Goal: Task Accomplishment & Management: Complete application form

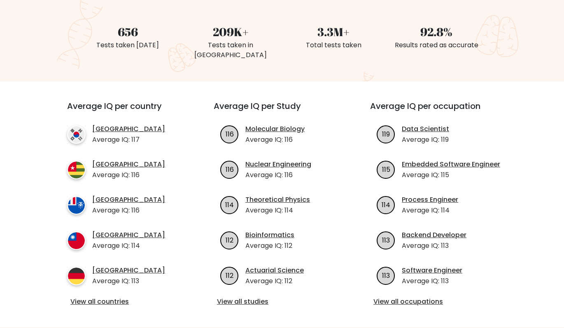
scroll to position [264, 0]
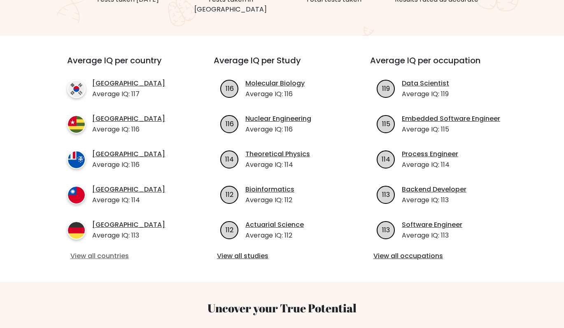
click at [120, 251] on link "View all countries" at bounding box center [125, 256] width 110 height 10
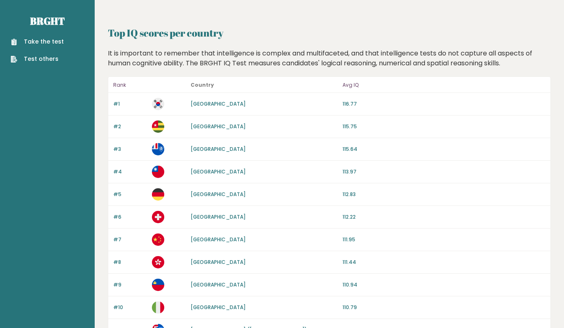
scroll to position [740, 0]
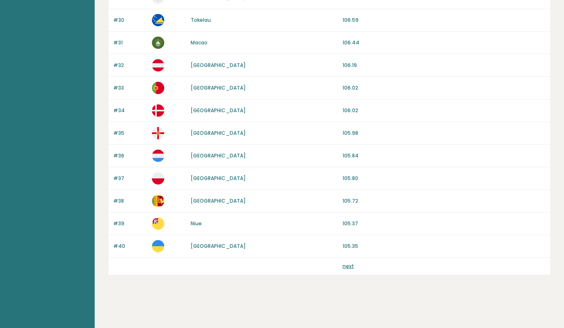
click at [349, 264] on link "next" at bounding box center [348, 266] width 12 height 7
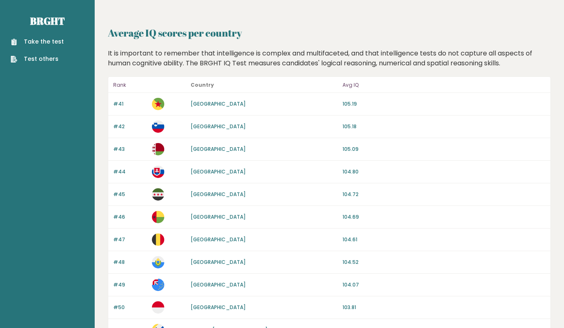
scroll to position [740, 0]
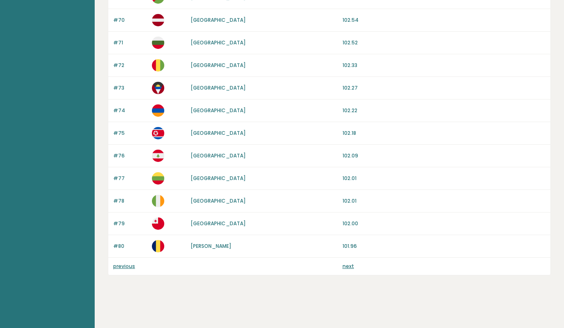
click at [345, 268] on link "next" at bounding box center [348, 266] width 12 height 7
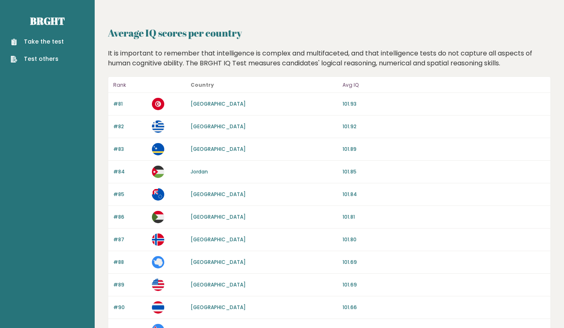
scroll to position [740, 0]
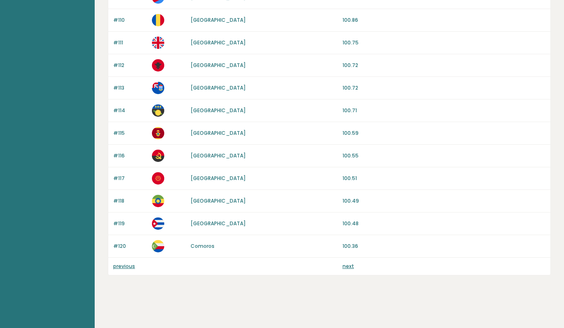
click at [347, 268] on link "next" at bounding box center [348, 266] width 12 height 7
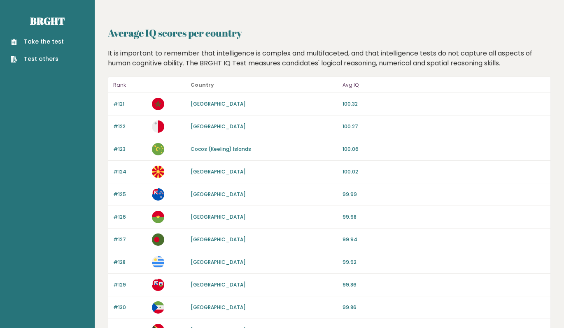
scroll to position [740, 0]
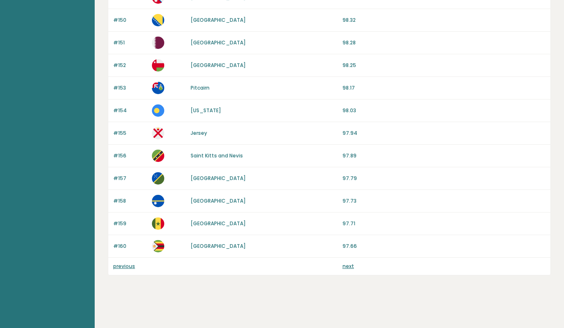
click at [347, 265] on link "next" at bounding box center [348, 266] width 12 height 7
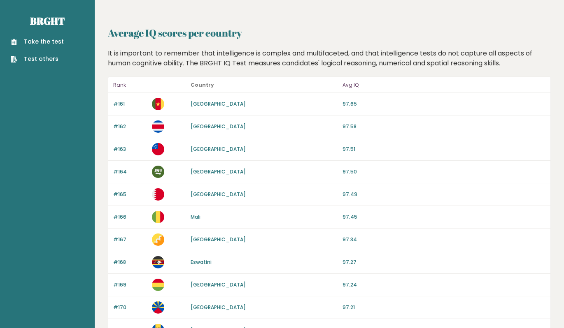
scroll to position [740, 0]
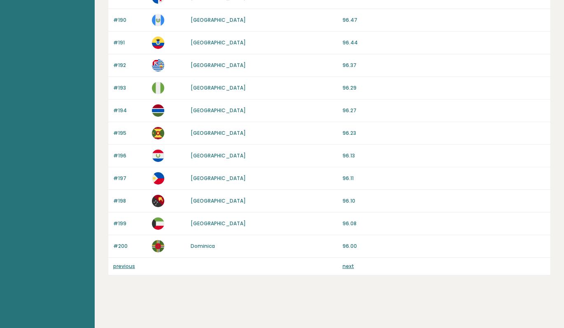
click at [344, 265] on link "next" at bounding box center [348, 266] width 12 height 7
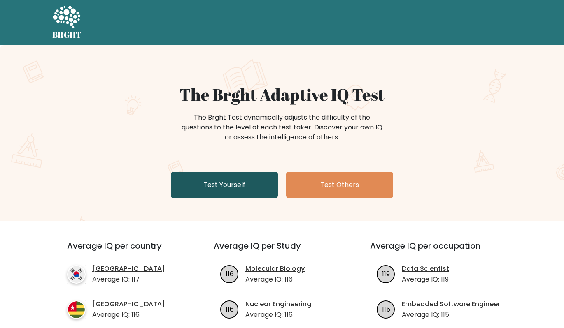
click at [226, 185] on link "Test Yourself" at bounding box center [224, 185] width 107 height 26
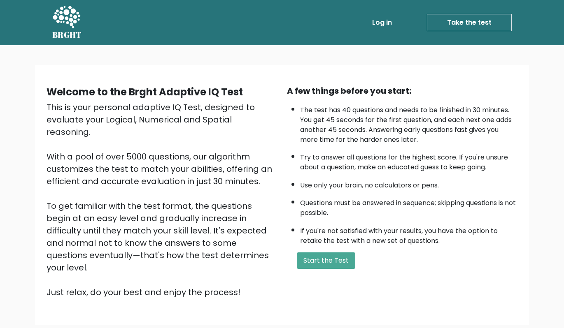
scroll to position [49, 0]
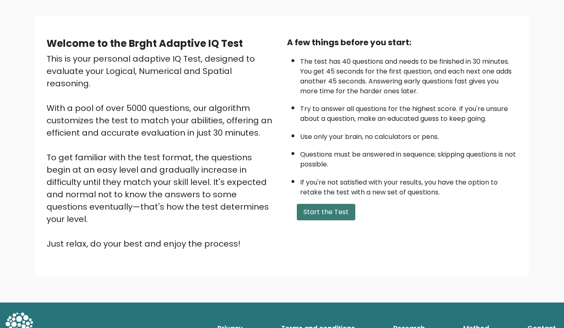
click at [322, 204] on button "Start the Test" at bounding box center [326, 212] width 58 height 16
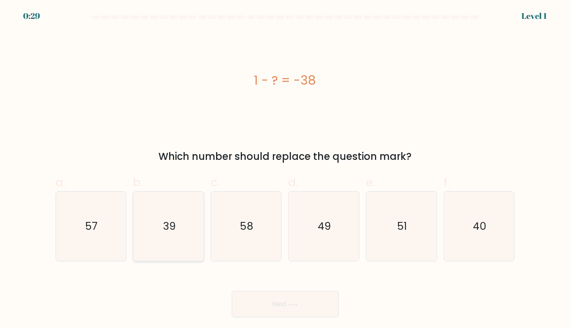
click at [168, 234] on text "39" at bounding box center [169, 226] width 13 height 15
click at [285, 170] on input "b. 39" at bounding box center [285, 166] width 0 height 5
radio input "true"
click at [293, 306] on icon at bounding box center [292, 305] width 11 height 5
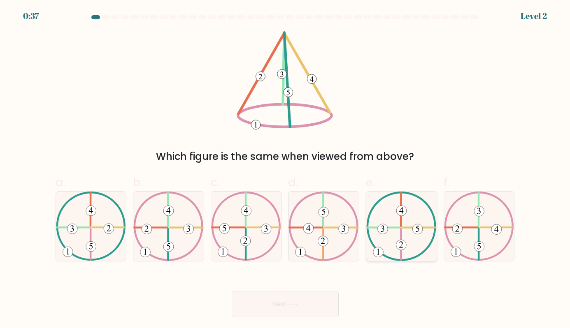
click at [414, 233] on 371 at bounding box center [417, 229] width 10 height 10
click at [286, 170] on input "e." at bounding box center [285, 166] width 0 height 5
radio input "true"
drag, startPoint x: 309, startPoint y: 303, endPoint x: 309, endPoint y: 296, distance: 7.0
click at [310, 302] on button "Next" at bounding box center [285, 304] width 107 height 26
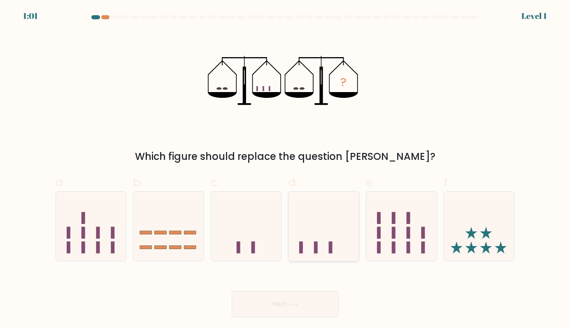
click at [334, 234] on icon at bounding box center [323, 227] width 70 height 58
click at [286, 170] on input "d." at bounding box center [285, 166] width 0 height 5
radio input "true"
click at [309, 307] on button "Next" at bounding box center [285, 304] width 107 height 26
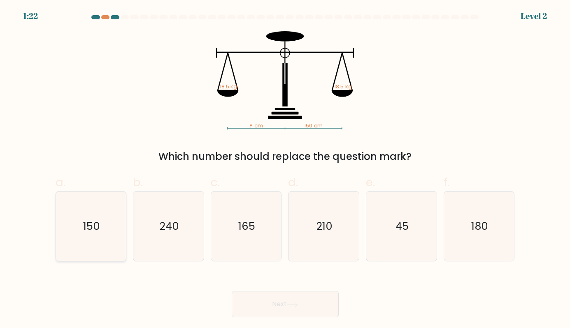
click at [88, 224] on text "150" at bounding box center [91, 226] width 17 height 15
click at [285, 170] on input "a. 150" at bounding box center [285, 166] width 0 height 5
radio input "true"
click at [290, 300] on button "Next" at bounding box center [285, 304] width 107 height 26
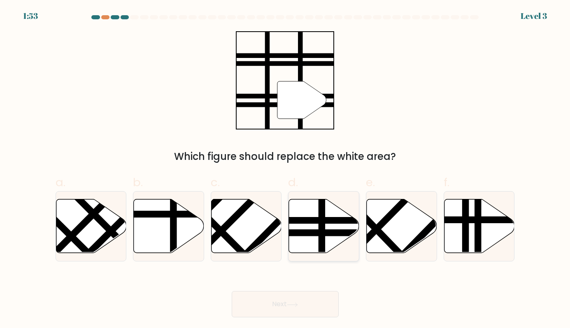
click at [321, 233] on line at bounding box center [300, 233] width 142 height 0
click at [286, 170] on input "d." at bounding box center [285, 166] width 0 height 5
radio input "true"
click at [298, 303] on icon at bounding box center [292, 305] width 11 height 5
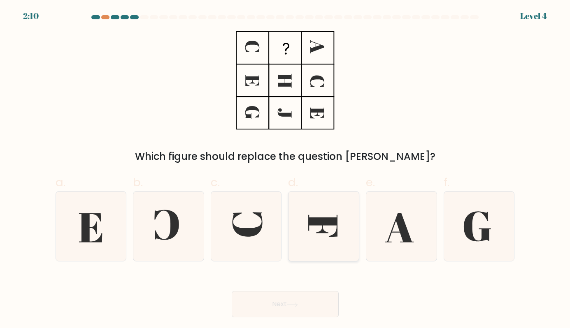
click at [326, 227] on icon at bounding box center [324, 227] width 70 height 70
click at [286, 170] on input "d." at bounding box center [285, 166] width 0 height 5
radio input "true"
drag, startPoint x: 310, startPoint y: 302, endPoint x: 312, endPoint y: 289, distance: 12.9
click at [310, 296] on button "Next" at bounding box center [285, 304] width 107 height 26
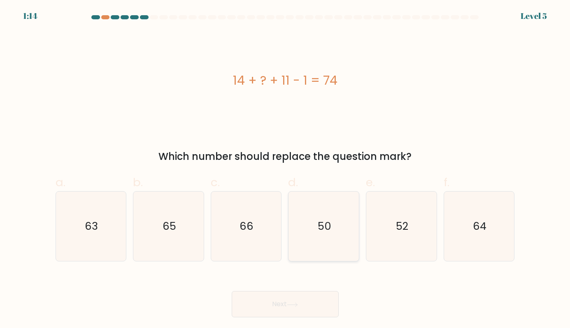
click at [331, 230] on icon "50" at bounding box center [324, 227] width 70 height 70
click at [286, 170] on input "d. 50" at bounding box center [285, 166] width 0 height 5
radio input "true"
click at [308, 310] on button "Next" at bounding box center [285, 304] width 107 height 26
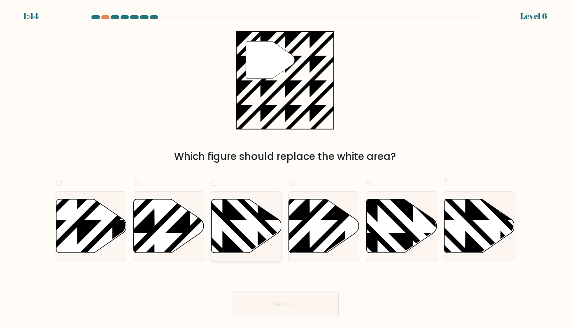
click at [254, 231] on icon at bounding box center [247, 227] width 70 height 54
click at [285, 170] on input "c." at bounding box center [285, 166] width 0 height 5
radio input "true"
click at [295, 313] on button "Next" at bounding box center [285, 304] width 107 height 26
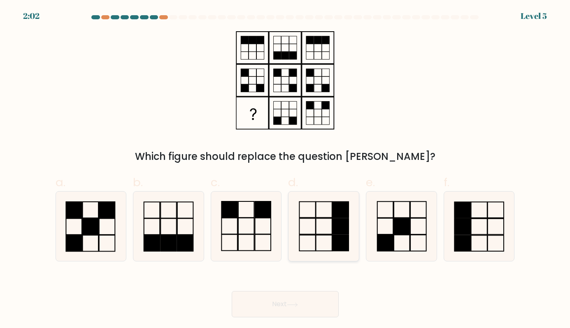
click at [335, 231] on rect at bounding box center [341, 227] width 16 height 16
click at [286, 170] on input "d." at bounding box center [285, 166] width 0 height 5
radio input "true"
click at [328, 298] on button "Next" at bounding box center [285, 304] width 107 height 26
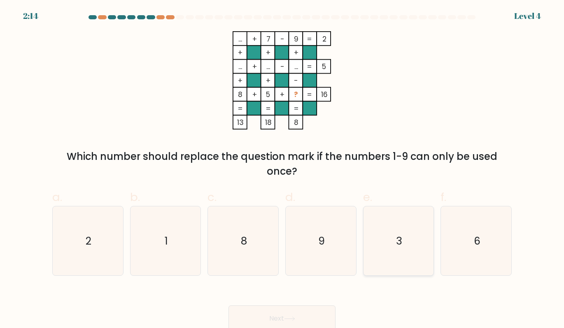
click at [410, 247] on icon "3" at bounding box center [398, 241] width 69 height 69
click at [282, 170] on input "e. 3" at bounding box center [282, 166] width 0 height 5
radio input "true"
click at [293, 312] on button "Next" at bounding box center [281, 319] width 107 height 26
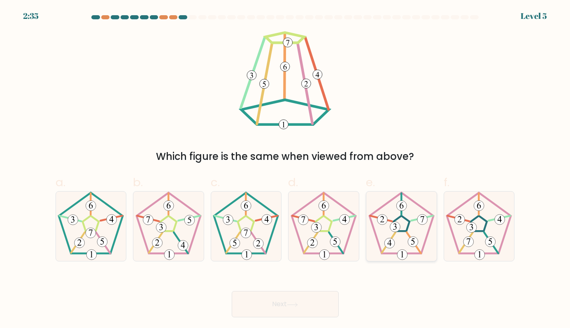
click at [397, 212] on icon at bounding box center [402, 227] width 70 height 70
click at [286, 170] on input "e." at bounding box center [285, 166] width 0 height 5
radio input "true"
click at [303, 303] on button "Next" at bounding box center [285, 304] width 107 height 26
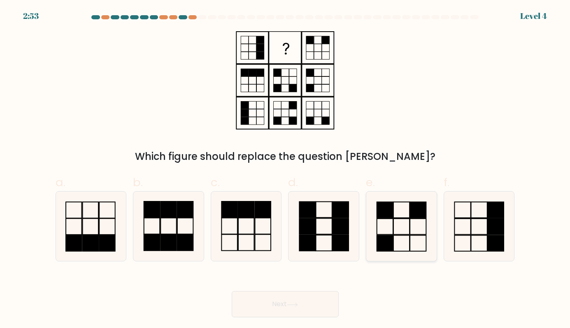
click at [409, 240] on icon at bounding box center [402, 227] width 70 height 70
click at [286, 170] on input "e." at bounding box center [285, 166] width 0 height 5
radio input "true"
click at [289, 302] on button "Next" at bounding box center [285, 304] width 107 height 26
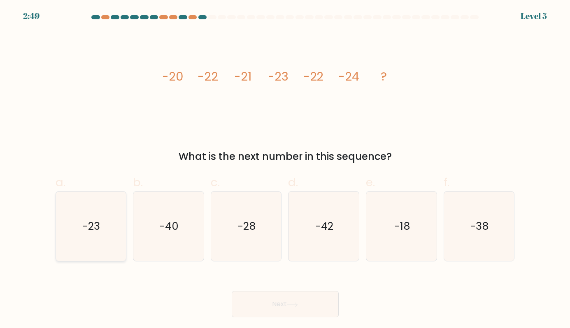
click at [99, 235] on icon "-23" at bounding box center [91, 227] width 70 height 70
click at [285, 170] on input "a. -23" at bounding box center [285, 166] width 0 height 5
radio input "true"
click at [296, 303] on icon at bounding box center [292, 305] width 11 height 5
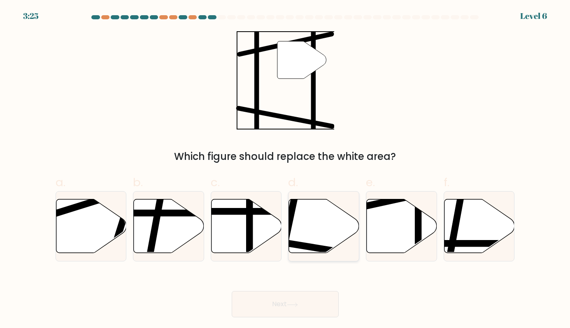
click at [341, 211] on icon at bounding box center [324, 227] width 70 height 54
click at [286, 170] on input "d." at bounding box center [285, 166] width 0 height 5
radio input "true"
click at [308, 303] on button "Next" at bounding box center [285, 304] width 107 height 26
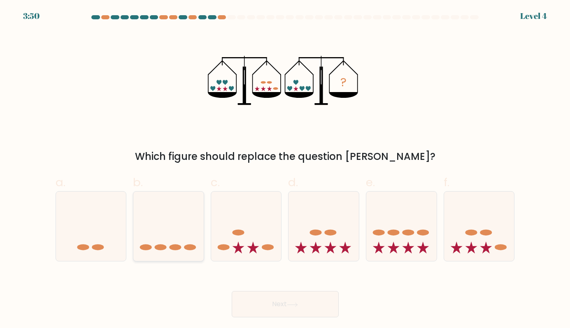
click at [181, 240] on icon at bounding box center [168, 227] width 70 height 58
click at [285, 170] on input "b." at bounding box center [285, 166] width 0 height 5
radio input "true"
click at [276, 303] on button "Next" at bounding box center [285, 304] width 107 height 26
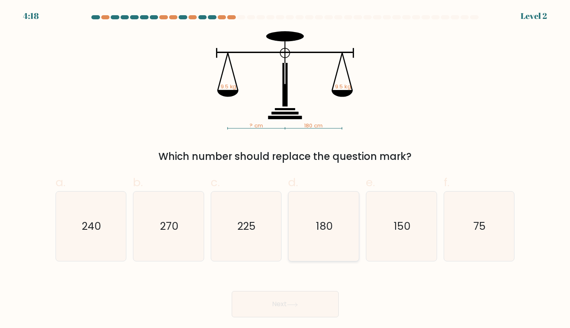
click at [318, 230] on text "180" at bounding box center [324, 226] width 17 height 15
click at [286, 170] on input "d. 180" at bounding box center [285, 166] width 0 height 5
radio input "true"
click at [290, 306] on icon at bounding box center [292, 305] width 11 height 5
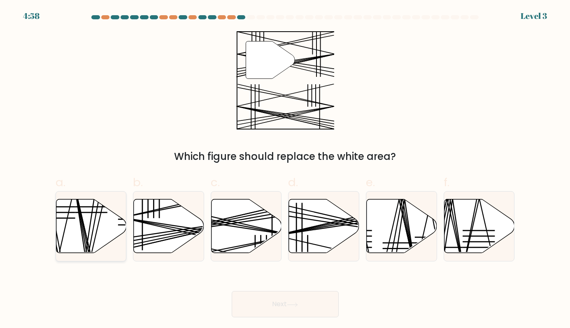
click at [89, 225] on icon at bounding box center [91, 227] width 70 height 54
click at [285, 170] on input "a." at bounding box center [285, 166] width 0 height 5
radio input "true"
click at [311, 290] on div "Next" at bounding box center [285, 295] width 469 height 46
click at [306, 300] on button "Next" at bounding box center [285, 304] width 107 height 26
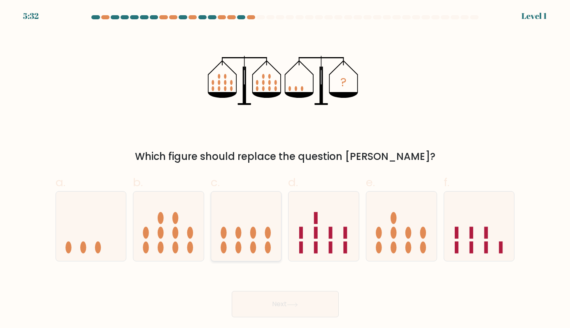
click at [243, 235] on icon at bounding box center [246, 227] width 70 height 58
click at [285, 170] on input "c." at bounding box center [285, 166] width 0 height 5
radio input "true"
click at [276, 297] on button "Next" at bounding box center [285, 304] width 107 height 26
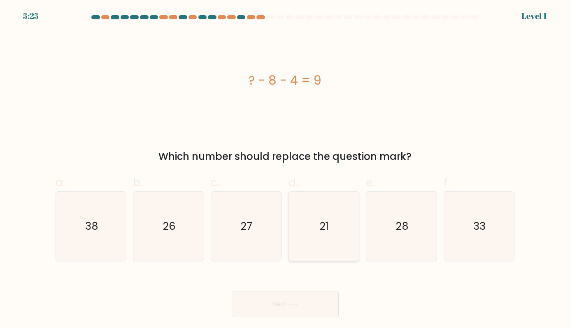
drag, startPoint x: 319, startPoint y: 225, endPoint x: 319, endPoint y: 235, distance: 10.3
click at [319, 225] on icon "21" at bounding box center [324, 227] width 70 height 70
click at [286, 170] on input "d. 21" at bounding box center [285, 166] width 0 height 5
radio input "true"
click at [288, 302] on button "Next" at bounding box center [285, 304] width 107 height 26
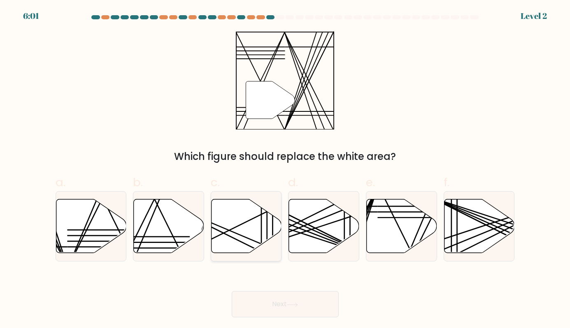
click at [238, 246] on icon at bounding box center [247, 227] width 70 height 54
click at [285, 170] on input "c." at bounding box center [285, 166] width 0 height 5
radio input "true"
click at [298, 295] on button "Next" at bounding box center [285, 304] width 107 height 26
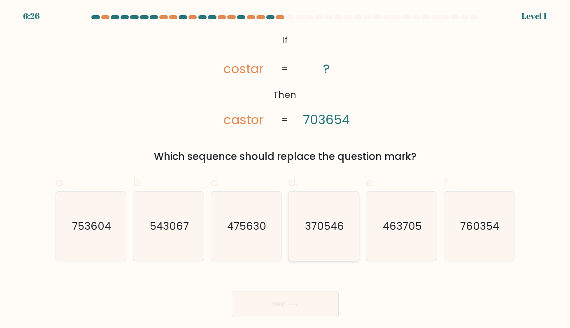
click at [331, 227] on text "370546" at bounding box center [324, 226] width 39 height 15
click at [286, 170] on input "d. 370546" at bounding box center [285, 166] width 0 height 5
radio input "true"
click at [295, 299] on button "Next" at bounding box center [285, 304] width 107 height 26
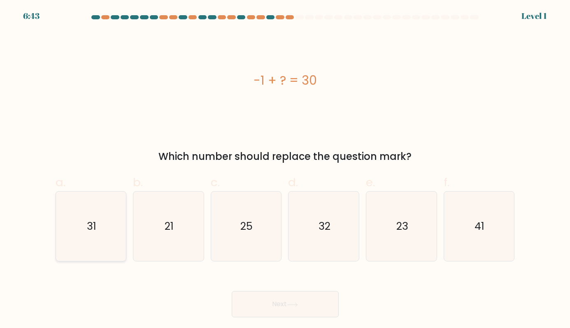
click at [110, 238] on icon "31" at bounding box center [91, 227] width 70 height 70
click at [285, 170] on input "a. 31" at bounding box center [285, 166] width 0 height 5
radio input "true"
click at [305, 300] on button "Next" at bounding box center [285, 304] width 107 height 26
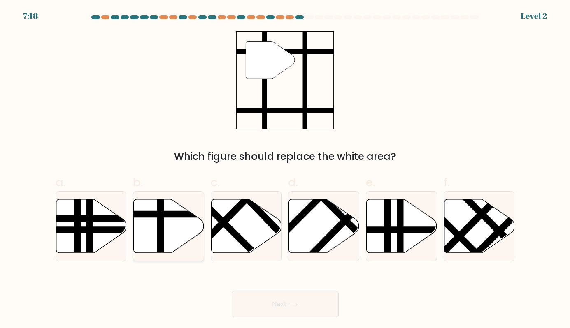
click at [166, 228] on icon at bounding box center [169, 227] width 70 height 54
click at [285, 170] on input "b." at bounding box center [285, 166] width 0 height 5
radio input "true"
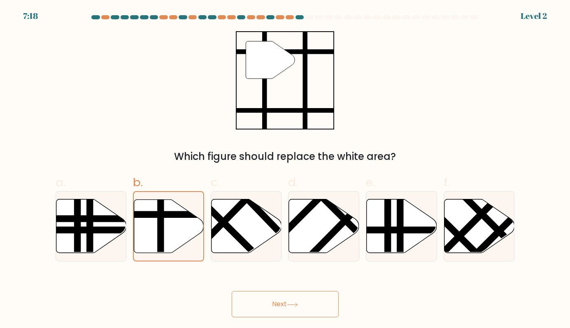
click at [310, 305] on button "Next" at bounding box center [285, 304] width 107 height 26
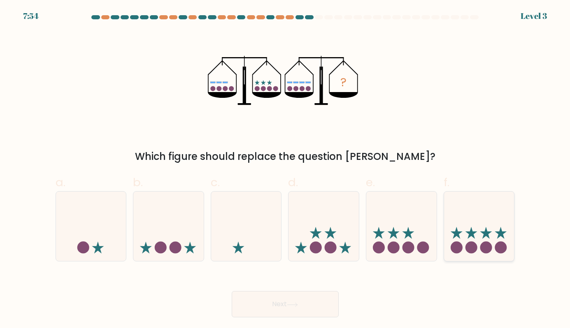
click at [475, 237] on icon at bounding box center [479, 227] width 70 height 58
click at [286, 170] on input "f." at bounding box center [285, 166] width 0 height 5
radio input "true"
click at [285, 300] on button "Next" at bounding box center [285, 304] width 107 height 26
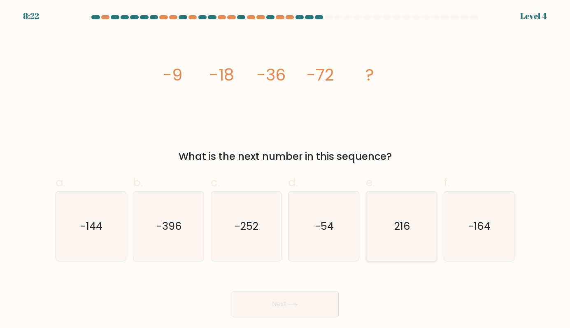
click at [408, 240] on icon "216" at bounding box center [402, 227] width 70 height 70
click at [286, 170] on input "e. 216" at bounding box center [285, 166] width 0 height 5
radio input "true"
drag, startPoint x: 277, startPoint y: 312, endPoint x: 282, endPoint y: 307, distance: 6.7
click at [278, 313] on button "Next" at bounding box center [285, 304] width 107 height 26
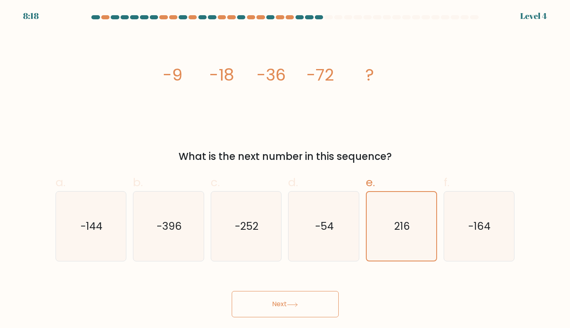
click at [294, 302] on button "Next" at bounding box center [285, 304] width 107 height 26
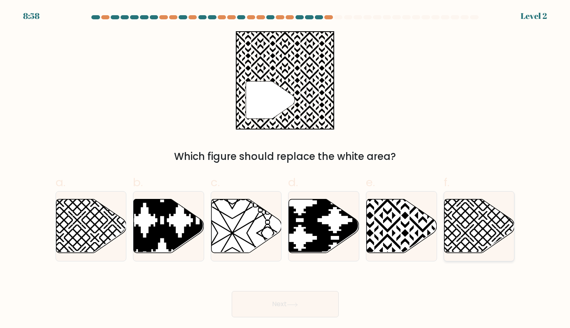
click at [480, 227] on icon at bounding box center [479, 227] width 70 height 54
click at [286, 170] on input "f." at bounding box center [285, 166] width 0 height 5
radio input "true"
click at [396, 240] on icon at bounding box center [402, 227] width 70 height 54
click at [286, 170] on input "e." at bounding box center [285, 166] width 0 height 5
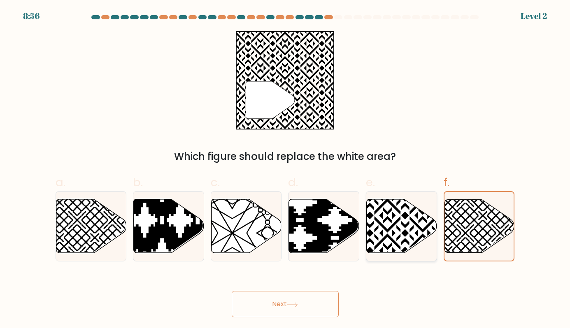
radio input "true"
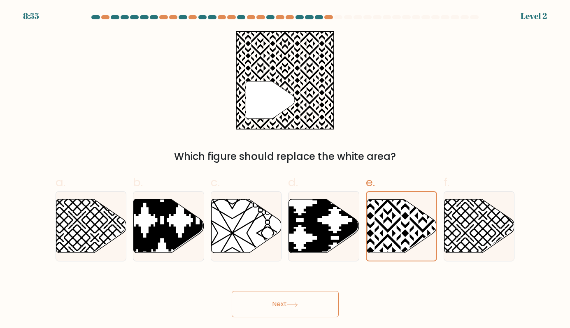
click at [278, 306] on button "Next" at bounding box center [285, 304] width 107 height 26
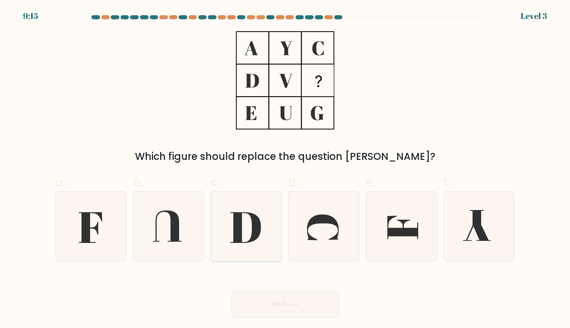
click at [259, 221] on icon at bounding box center [245, 227] width 30 height 31
click at [285, 170] on input "c." at bounding box center [285, 166] width 0 height 5
radio input "true"
click at [297, 299] on button "Next" at bounding box center [285, 304] width 107 height 26
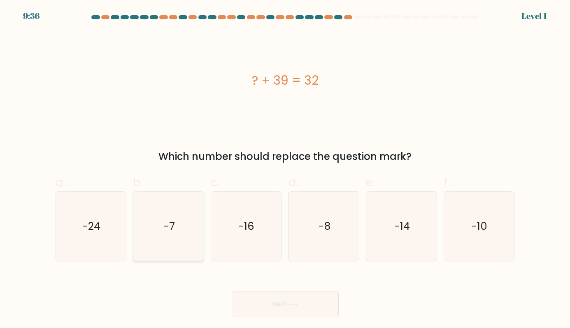
click at [195, 228] on icon "-7" at bounding box center [169, 227] width 70 height 70
click at [285, 170] on input "b. -7" at bounding box center [285, 166] width 0 height 5
radio input "true"
click at [300, 302] on button "Next" at bounding box center [285, 304] width 107 height 26
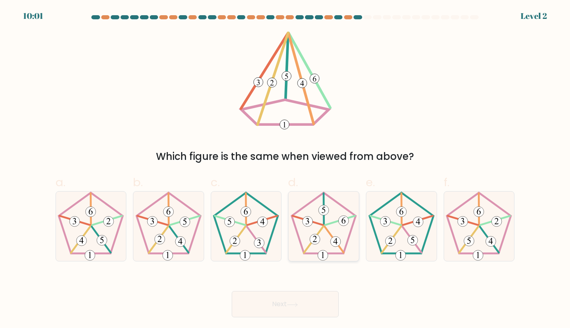
click at [339, 237] on icon at bounding box center [324, 227] width 70 height 70
click at [286, 170] on input "d." at bounding box center [285, 166] width 0 height 5
radio input "true"
drag, startPoint x: 312, startPoint y: 302, endPoint x: 312, endPoint y: 296, distance: 5.8
click at [312, 300] on button "Next" at bounding box center [285, 304] width 107 height 26
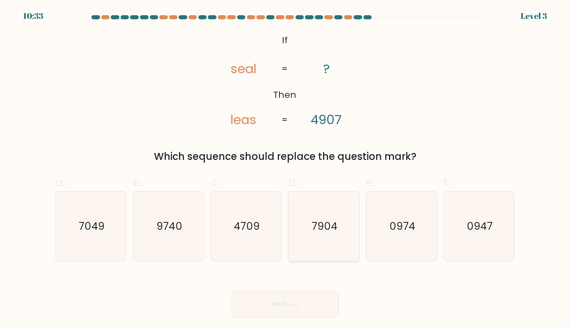
click at [328, 241] on icon "7904" at bounding box center [324, 227] width 70 height 70
click at [323, 305] on button "Next" at bounding box center [285, 304] width 107 height 26
click at [311, 231] on icon "7904" at bounding box center [324, 227] width 70 height 70
click at [286, 170] on input "d. 7904" at bounding box center [285, 166] width 0 height 5
radio input "true"
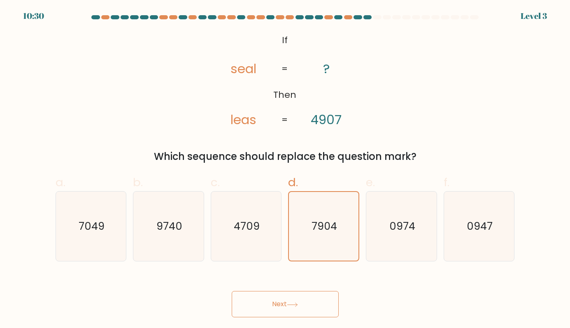
click at [305, 302] on button "Next" at bounding box center [285, 304] width 107 height 26
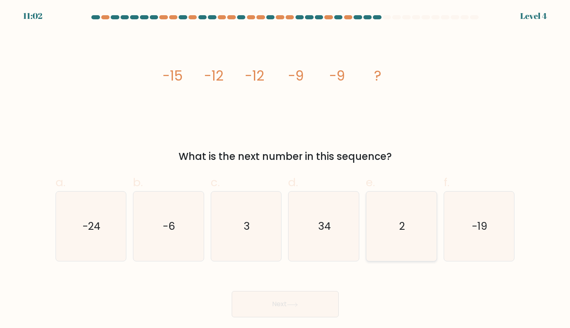
click at [416, 235] on icon "2" at bounding box center [402, 227] width 70 height 70
click at [286, 170] on input "e. 2" at bounding box center [285, 166] width 0 height 5
radio input "true"
click at [330, 293] on button "Next" at bounding box center [285, 304] width 107 height 26
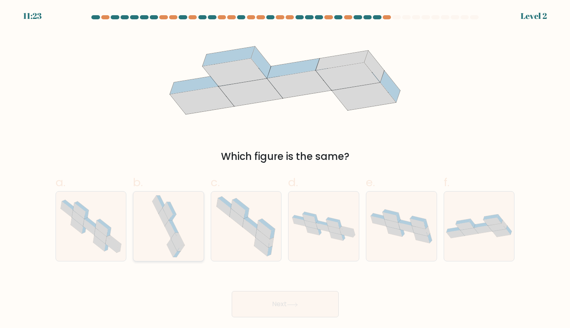
click at [173, 224] on icon at bounding box center [174, 227] width 10 height 12
click at [285, 170] on input "b." at bounding box center [285, 166] width 0 height 5
radio input "true"
click at [290, 296] on button "Next" at bounding box center [285, 304] width 107 height 26
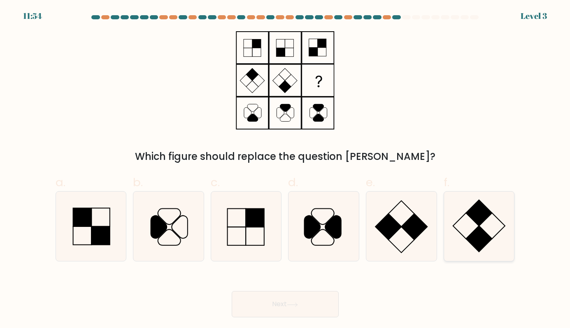
click at [474, 226] on icon at bounding box center [479, 227] width 70 height 70
click at [286, 170] on input "f." at bounding box center [285, 166] width 0 height 5
radio input "true"
click at [303, 297] on button "Next" at bounding box center [285, 304] width 107 height 26
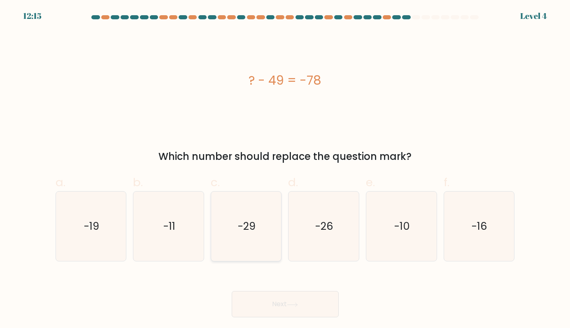
click at [261, 230] on icon "-29" at bounding box center [246, 227] width 70 height 70
click at [285, 170] on input "c. -29" at bounding box center [285, 166] width 0 height 5
radio input "true"
click at [291, 300] on button "Next" at bounding box center [285, 304] width 107 height 26
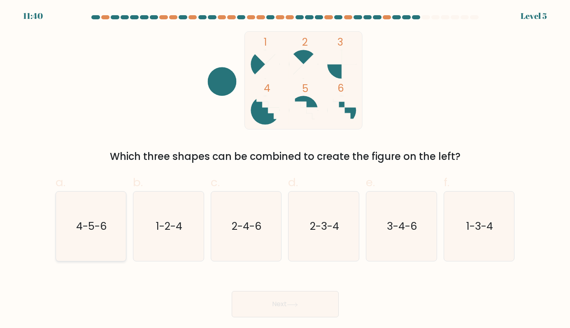
drag, startPoint x: 104, startPoint y: 235, endPoint x: 109, endPoint y: 234, distance: 5.5
click at [105, 234] on icon "4-5-6" at bounding box center [91, 227] width 70 height 70
click at [285, 170] on input "a. 4-5-6" at bounding box center [285, 166] width 0 height 5
radio input "true"
click at [302, 306] on button "Next" at bounding box center [285, 304] width 107 height 26
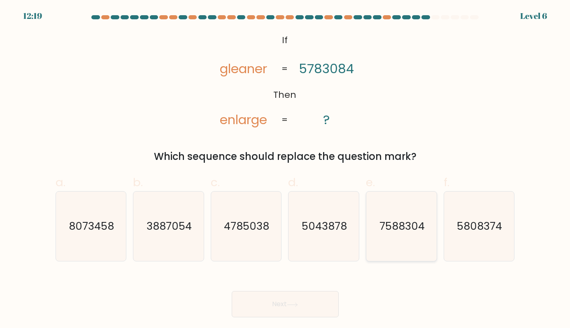
click at [399, 234] on text "7588304" at bounding box center [401, 226] width 45 height 15
click at [286, 170] on input "e. 7588304" at bounding box center [285, 166] width 0 height 5
radio input "true"
click at [300, 298] on button "Next" at bounding box center [285, 304] width 107 height 26
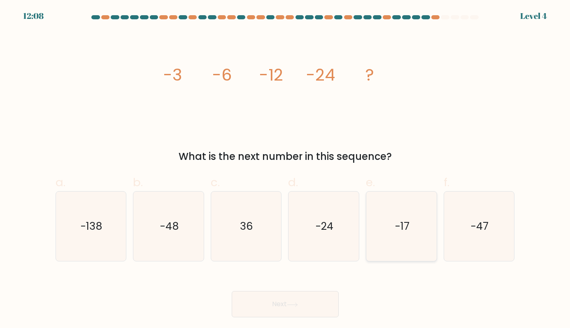
click at [411, 225] on icon "-17" at bounding box center [402, 227] width 70 height 70
click at [286, 170] on input "e. -17" at bounding box center [285, 166] width 0 height 5
radio input "true"
click at [279, 303] on button "Next" at bounding box center [285, 304] width 107 height 26
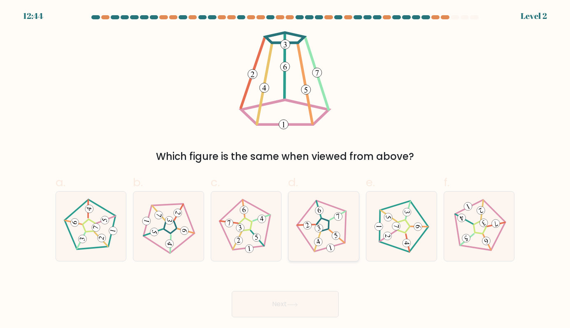
click at [327, 238] on icon at bounding box center [324, 227] width 56 height 56
click at [286, 170] on input "d." at bounding box center [285, 166] width 0 height 5
radio input "true"
click at [317, 309] on button "Next" at bounding box center [285, 304] width 107 height 26
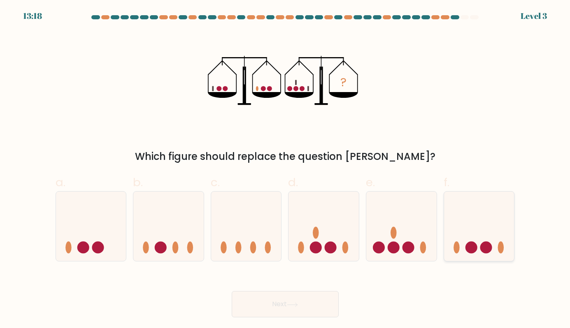
click at [500, 240] on icon at bounding box center [479, 227] width 70 height 58
click at [286, 170] on input "f." at bounding box center [285, 166] width 0 height 5
radio input "true"
click at [297, 298] on button "Next" at bounding box center [285, 304] width 107 height 26
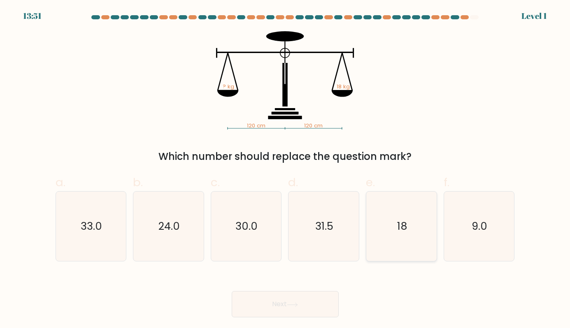
click at [409, 233] on icon "18" at bounding box center [402, 227] width 70 height 70
click at [286, 170] on input "e. 18" at bounding box center [285, 166] width 0 height 5
radio input "true"
click at [303, 297] on button "Next" at bounding box center [285, 304] width 107 height 26
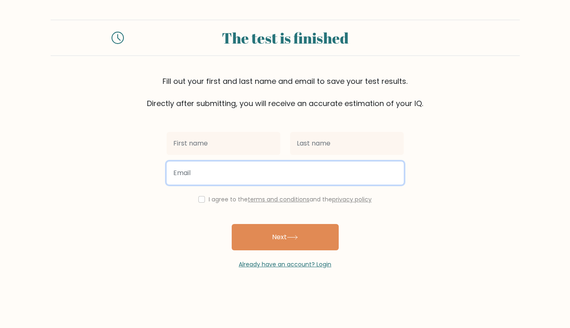
click at [233, 173] on input "email" at bounding box center [285, 173] width 237 height 23
type input "beliotcherel@gmail.com"
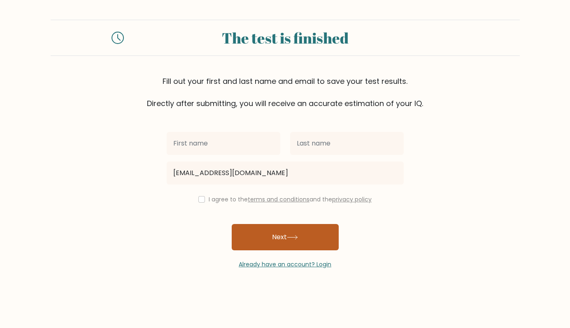
click at [297, 237] on icon at bounding box center [292, 237] width 11 height 5
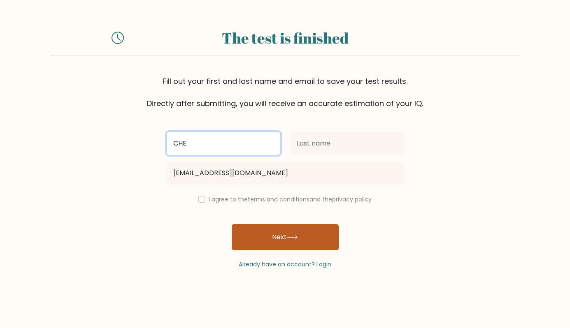
type input "CHE"
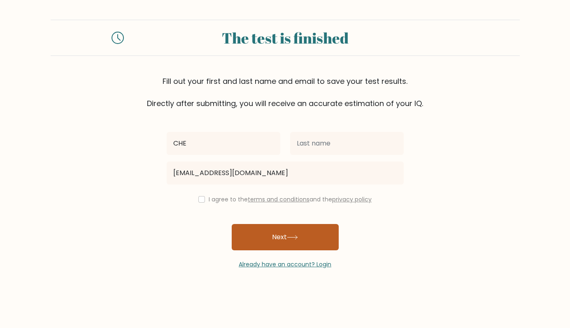
click at [324, 241] on button "Next" at bounding box center [285, 237] width 107 height 26
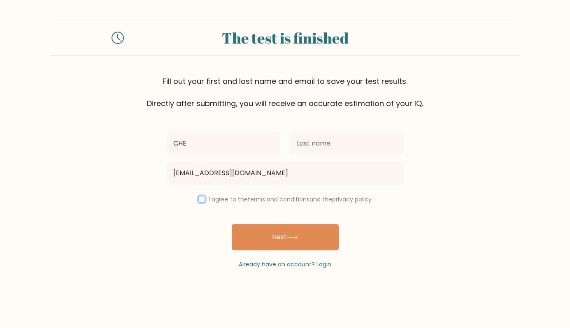
click at [199, 199] on input "checkbox" at bounding box center [201, 199] width 7 height 7
checkbox input "true"
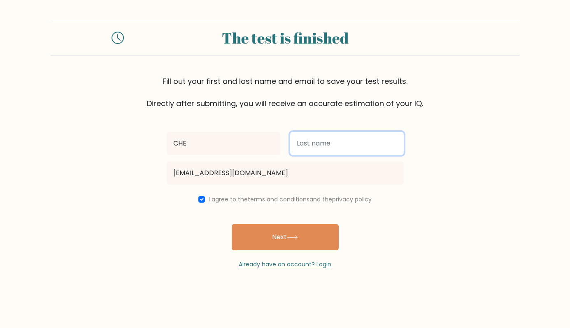
click at [326, 144] on input "text" at bounding box center [347, 143] width 114 height 23
type input "Beliot"
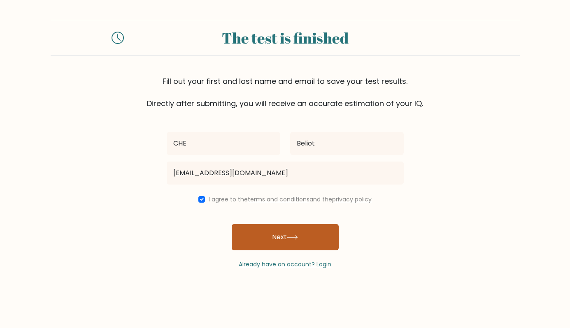
click at [287, 237] on button "Next" at bounding box center [285, 237] width 107 height 26
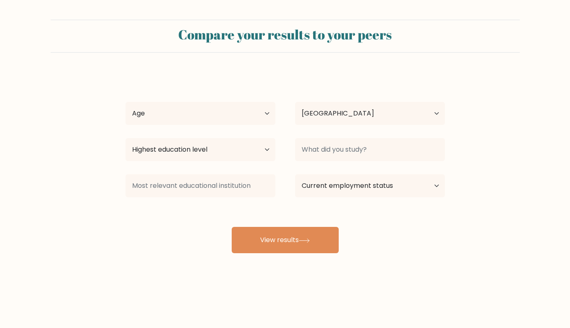
select select "PH"
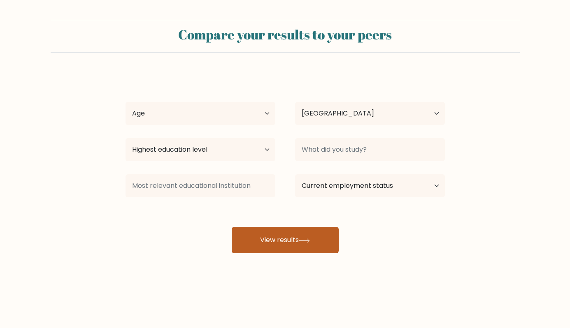
click at [297, 247] on button "View results" at bounding box center [285, 240] width 107 height 26
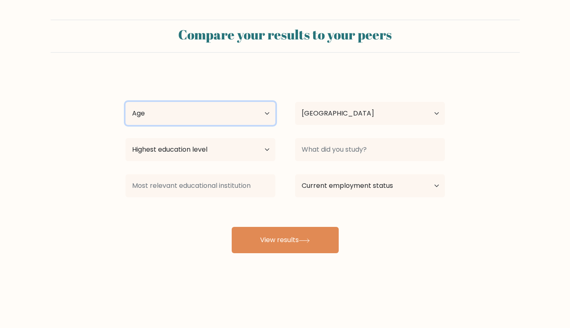
click at [252, 109] on select "Age Under 18 years old 18-24 years old 25-34 years old 35-44 years old 45-54 ye…" at bounding box center [201, 113] width 150 height 23
select select "35_44"
click at [126, 102] on select "Age Under 18 years old 18-24 years old 25-34 years old 35-44 years old 45-54 ye…" at bounding box center [201, 113] width 150 height 23
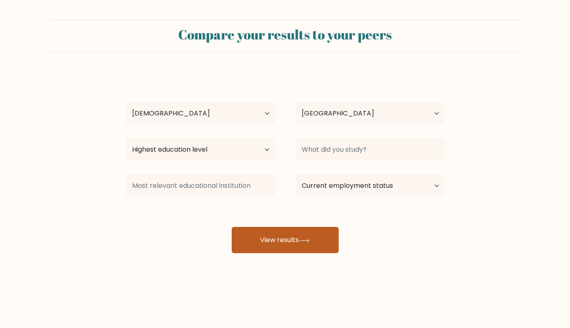
click at [303, 238] on button "View results" at bounding box center [285, 240] width 107 height 26
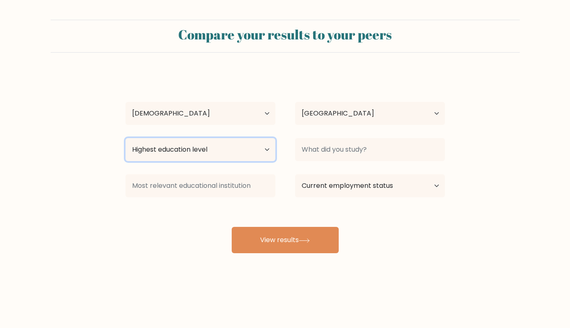
click at [265, 147] on select "Highest education level No schooling Primary Lower Secondary Upper Secondary Oc…" at bounding box center [201, 149] width 150 height 23
select select "bachelors_degree"
click at [126, 138] on select "Highest education level No schooling Primary Lower Secondary Upper Secondary Oc…" at bounding box center [201, 149] width 150 height 23
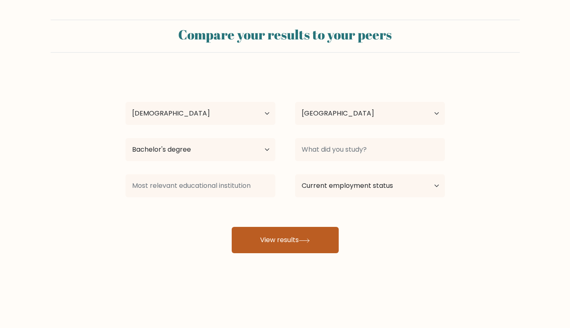
click at [284, 247] on button "View results" at bounding box center [285, 240] width 107 height 26
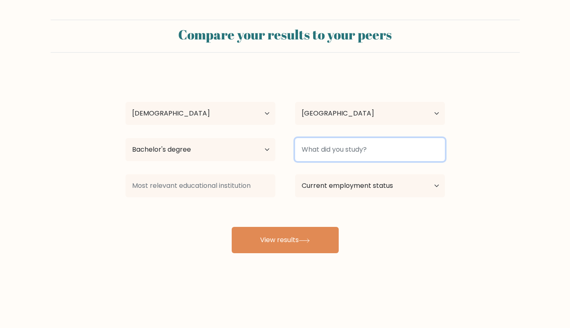
click at [408, 152] on input at bounding box center [370, 149] width 150 height 23
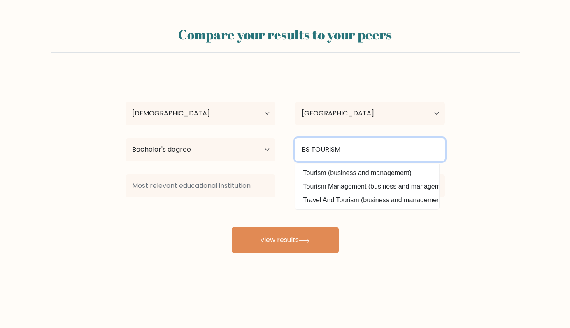
type input "BS TOURISM"
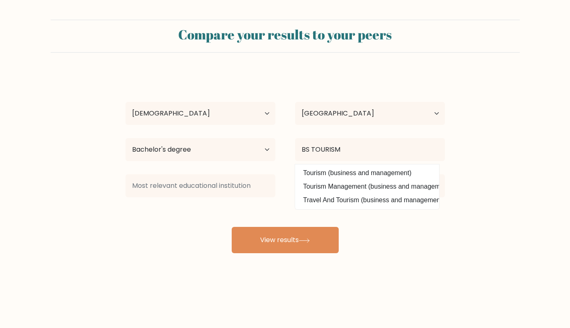
click at [465, 278] on div "Compare your results to your peers CHE Beliot Age Under 18 years old 18-24 year…" at bounding box center [285, 156] width 570 height 312
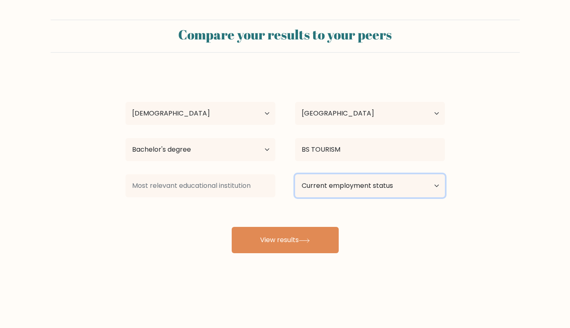
click at [422, 182] on select "Current employment status Employed Student Retired Other / prefer not to answer" at bounding box center [370, 185] width 150 height 23
select select "other"
click at [295, 174] on select "Current employment status Employed Student Retired Other / prefer not to answer" at bounding box center [370, 185] width 150 height 23
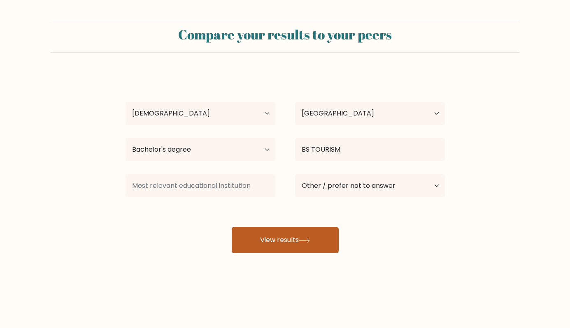
click at [290, 241] on button "View results" at bounding box center [285, 240] width 107 height 26
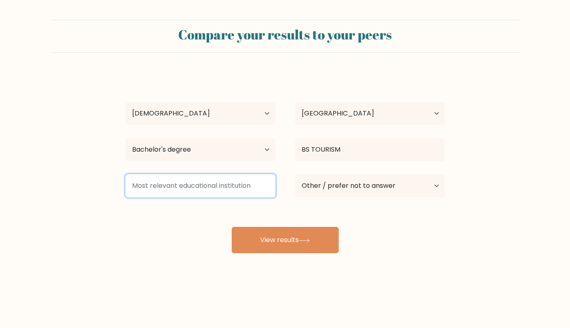
click at [249, 185] on input at bounding box center [201, 185] width 150 height 23
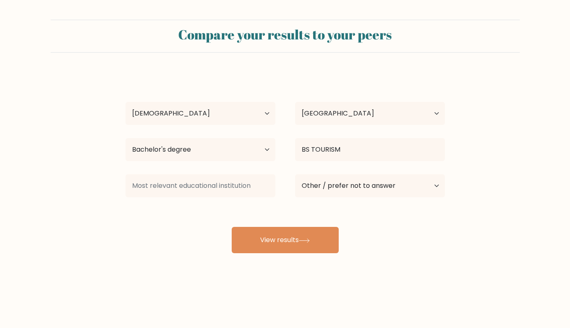
click at [193, 264] on div "Compare your results to your peers CHE Beliot Age Under 18 years old 18-24 year…" at bounding box center [285, 156] width 570 height 312
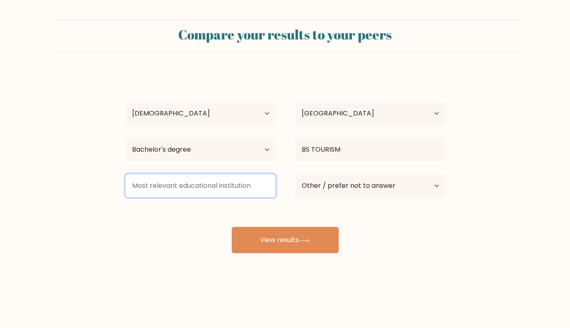
click at [182, 188] on input at bounding box center [201, 185] width 150 height 23
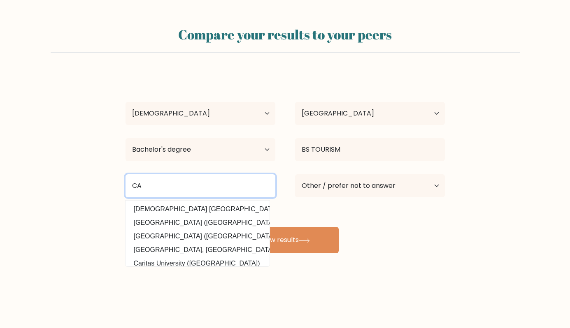
type input "C"
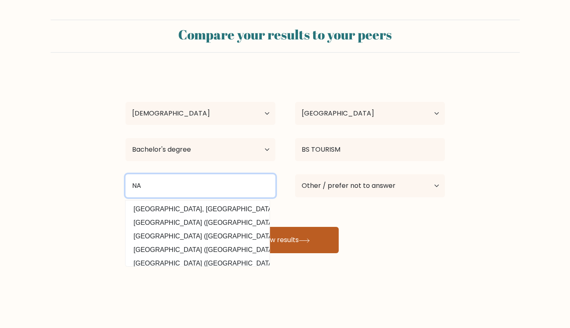
type input "NA"
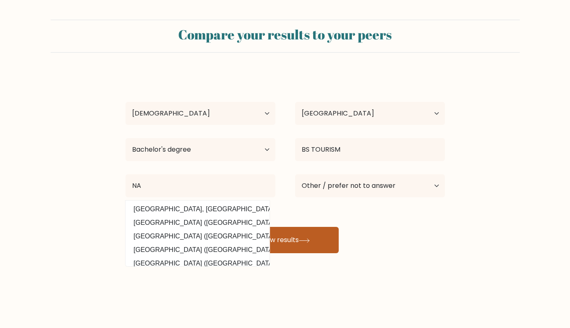
click at [288, 242] on button "View results" at bounding box center [285, 240] width 107 height 26
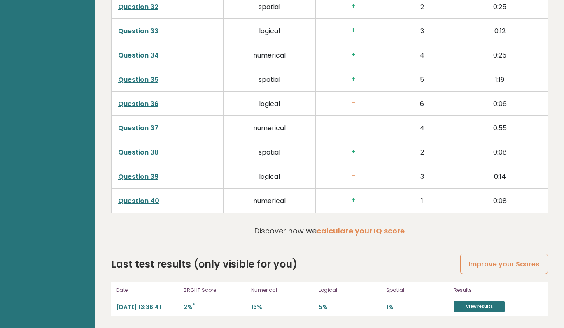
scroll to position [2050, 0]
click at [483, 304] on link "View results" at bounding box center [479, 306] width 51 height 11
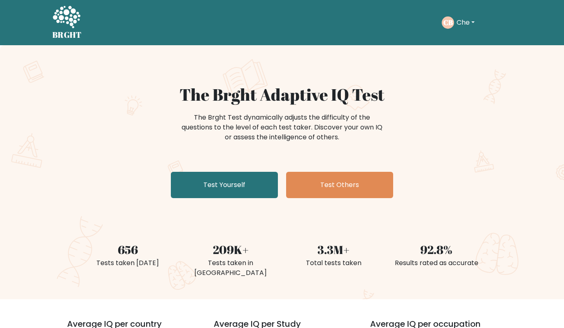
click at [474, 22] on button "Che" at bounding box center [465, 22] width 23 height 11
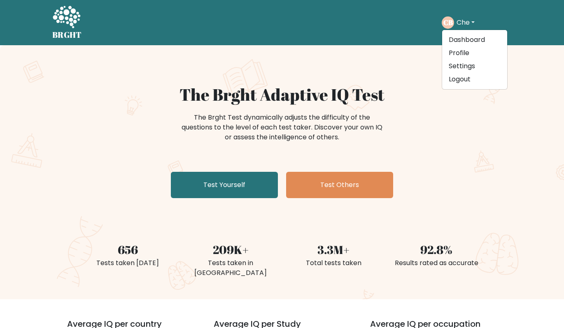
click at [517, 105] on div "The Brght Adaptive IQ Test The Brght Test dynamically adjusts the difficulty of…" at bounding box center [282, 172] width 564 height 254
